Goal: Information Seeking & Learning: Learn about a topic

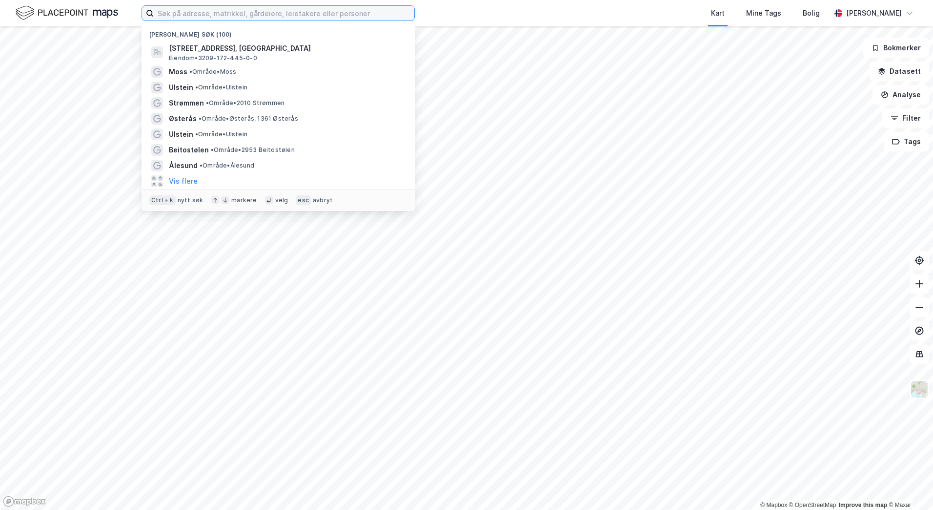
click at [250, 16] on input at bounding box center [284, 13] width 261 height 15
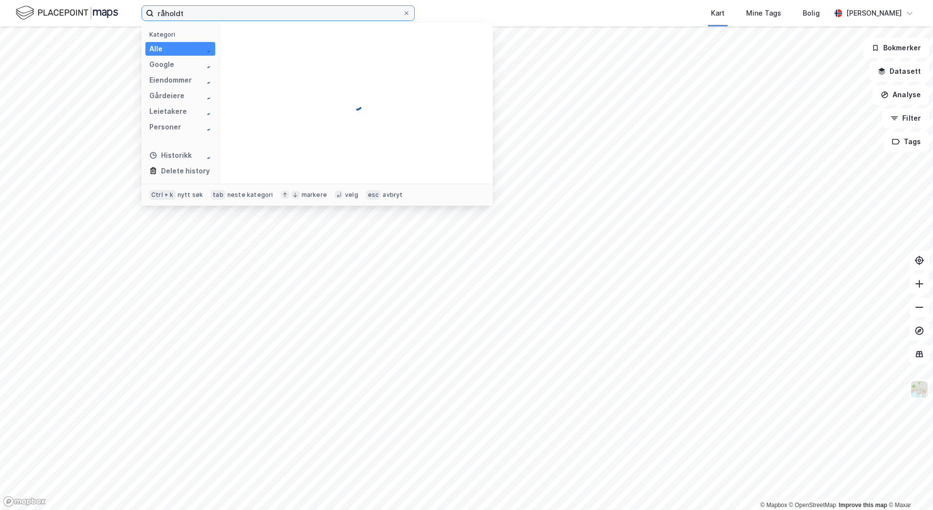
type input "råholdt"
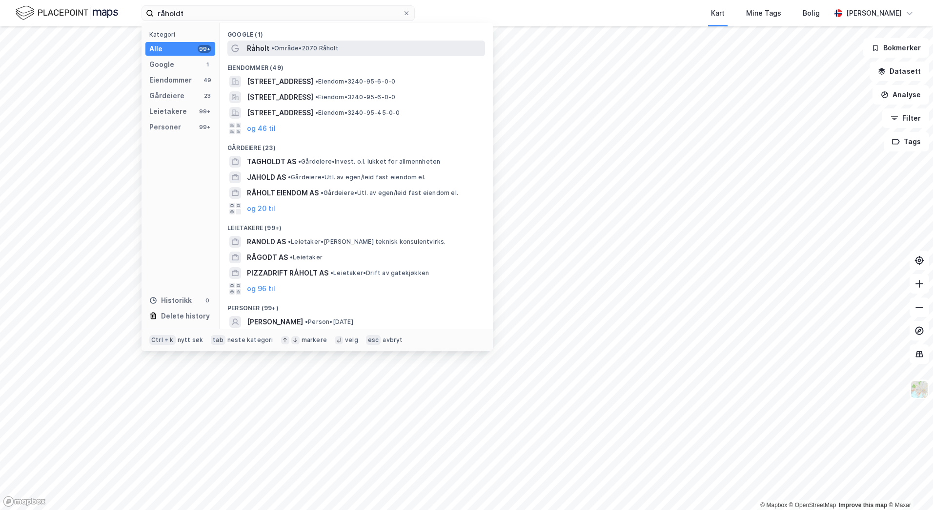
click at [261, 49] on span "Råholt" at bounding box center [258, 48] width 22 height 12
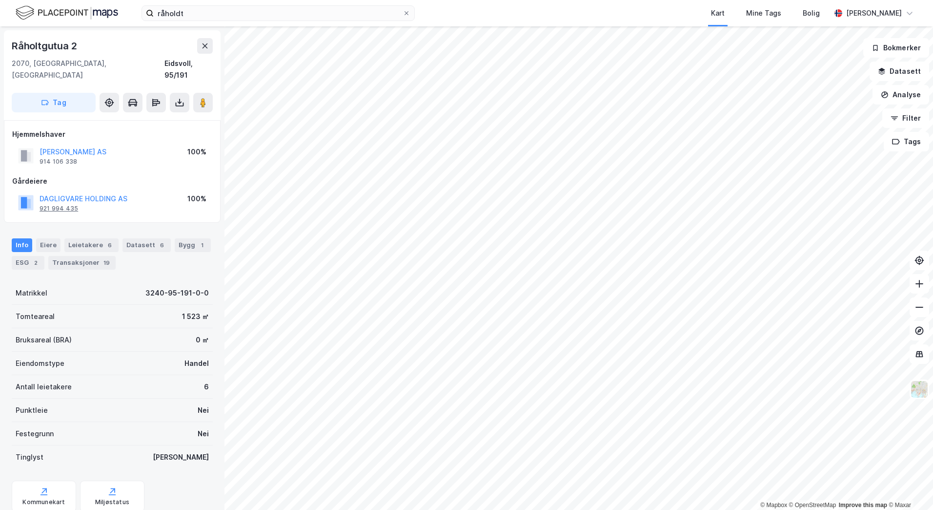
click at [59, 204] on div "921 994 435" at bounding box center [59, 208] width 39 height 8
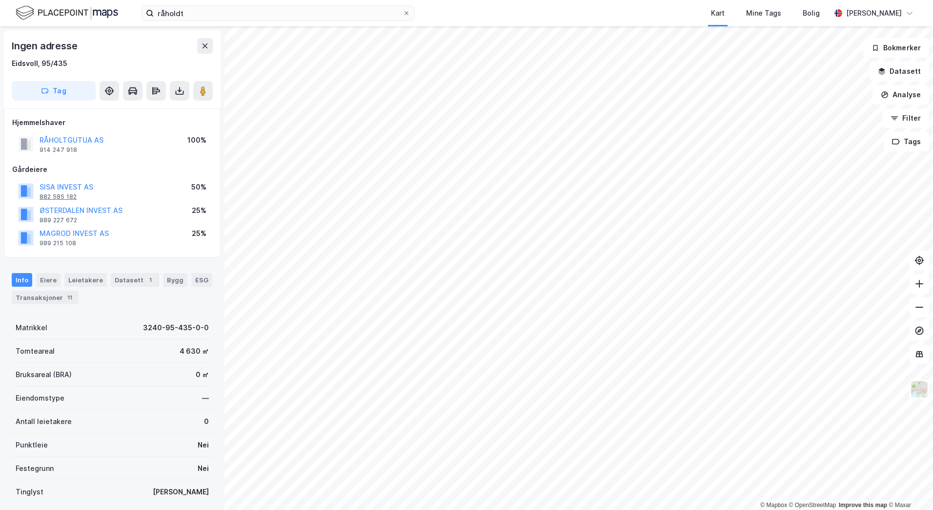
click at [55, 198] on div "882 585 182" at bounding box center [58, 197] width 37 height 8
click at [560, 509] on html "råholdt Kart Mine Tags Bolig [PERSON_NAME] © Mapbox © OpenStreetMap Improve thi…" at bounding box center [466, 255] width 933 height 510
